Goal: Register for event/course

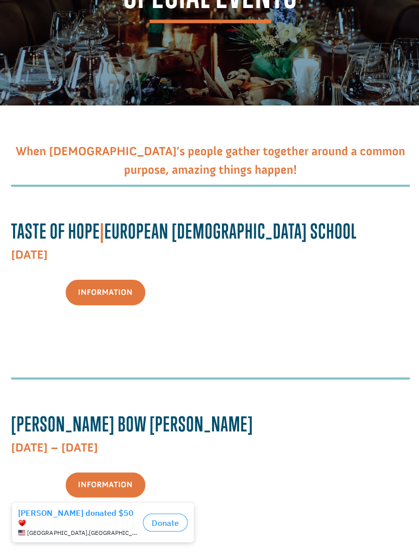
scroll to position [110, 0]
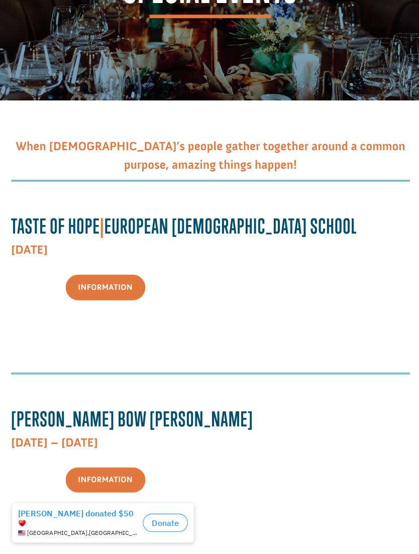
click at [98, 292] on link "Information" at bounding box center [104, 286] width 79 height 26
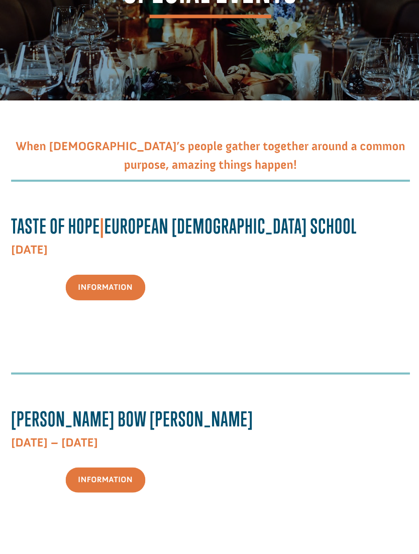
scroll to position [126, 0]
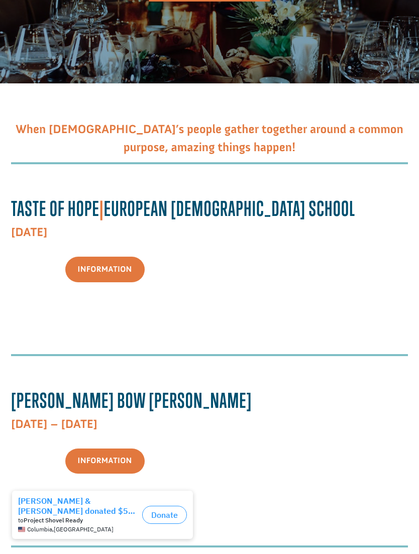
click at [108, 267] on link "Information" at bounding box center [104, 270] width 79 height 26
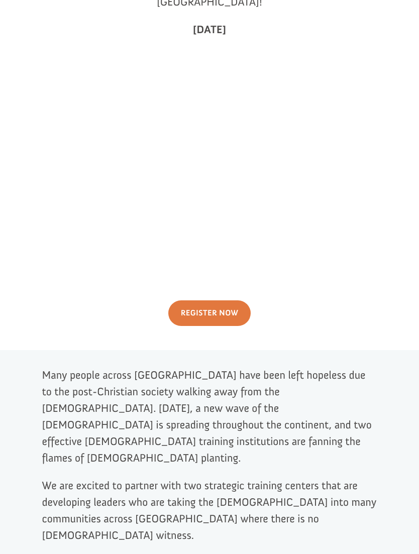
scroll to position [409, 0]
click at [199, 301] on link "Register Now" at bounding box center [209, 314] width 83 height 26
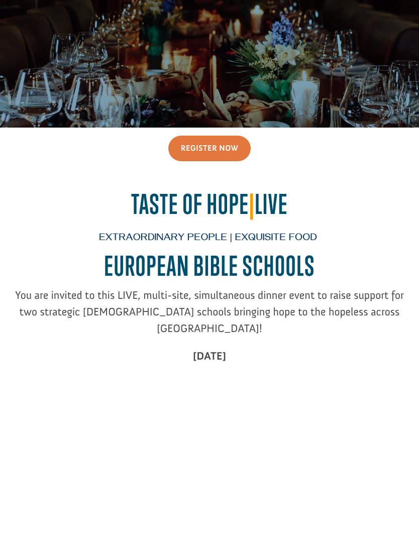
scroll to position [0, 0]
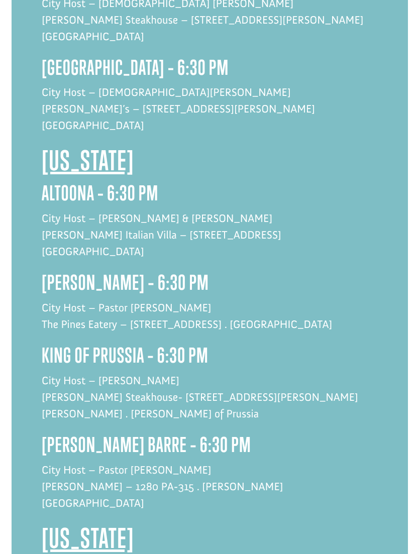
scroll to position [2533, 0]
